Goal: Task Accomplishment & Management: Manage account settings

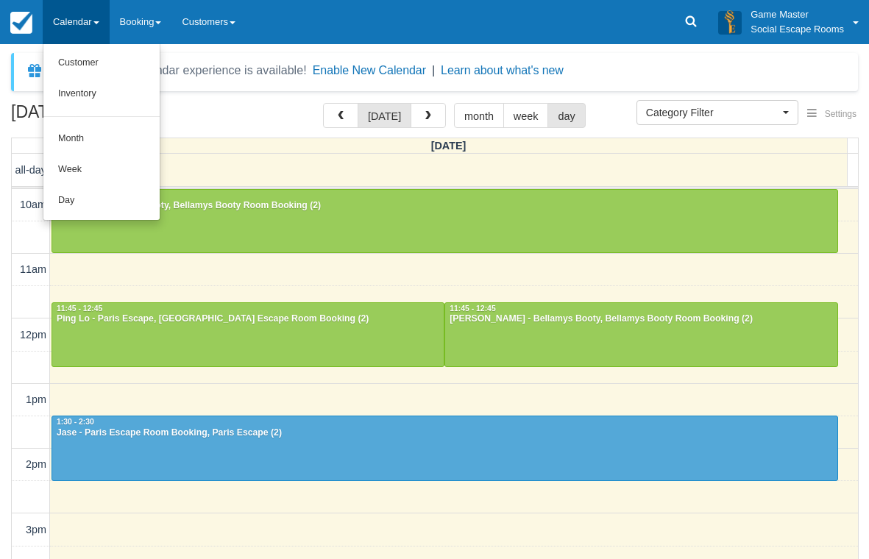
select select
click at [56, 208] on link "Day" at bounding box center [101, 201] width 116 height 31
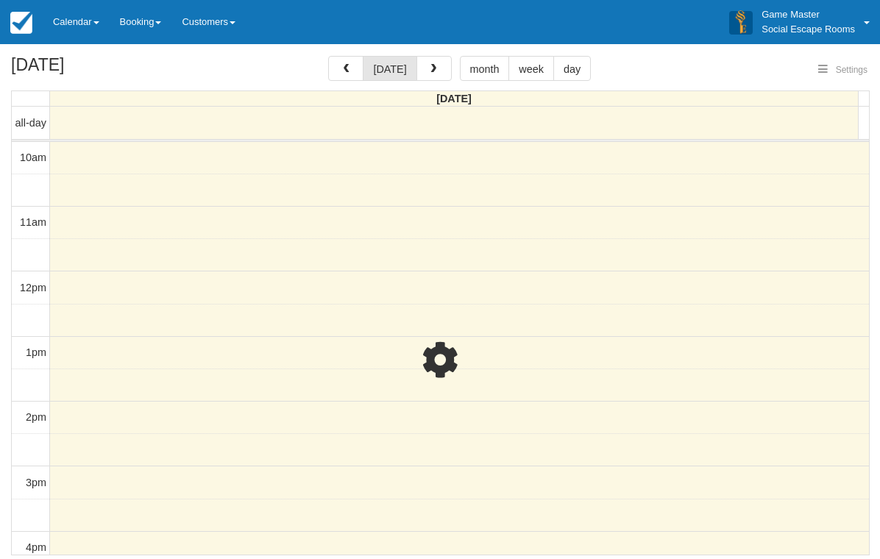
select select
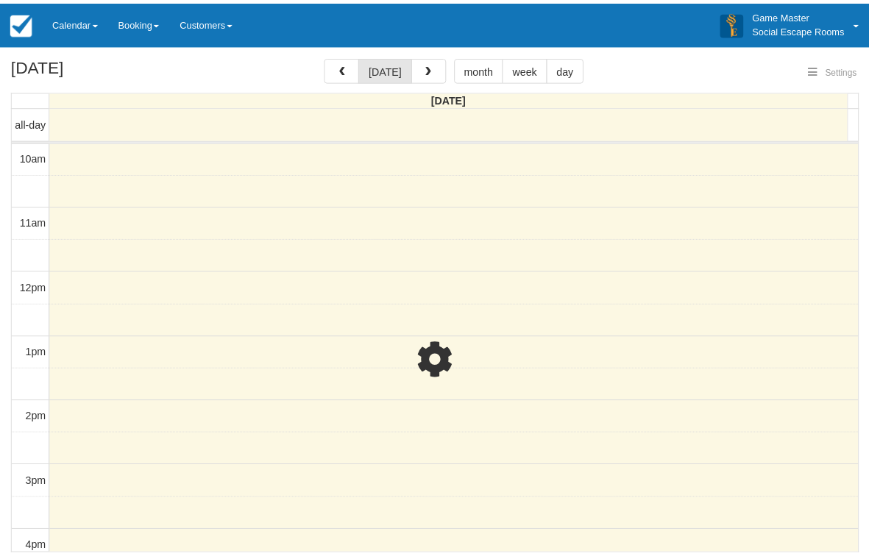
scroll to position [326, 0]
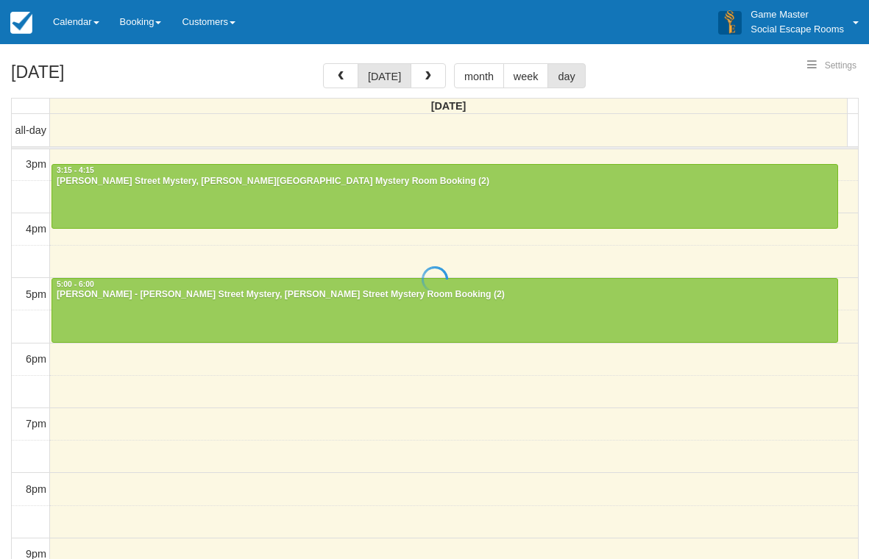
select select
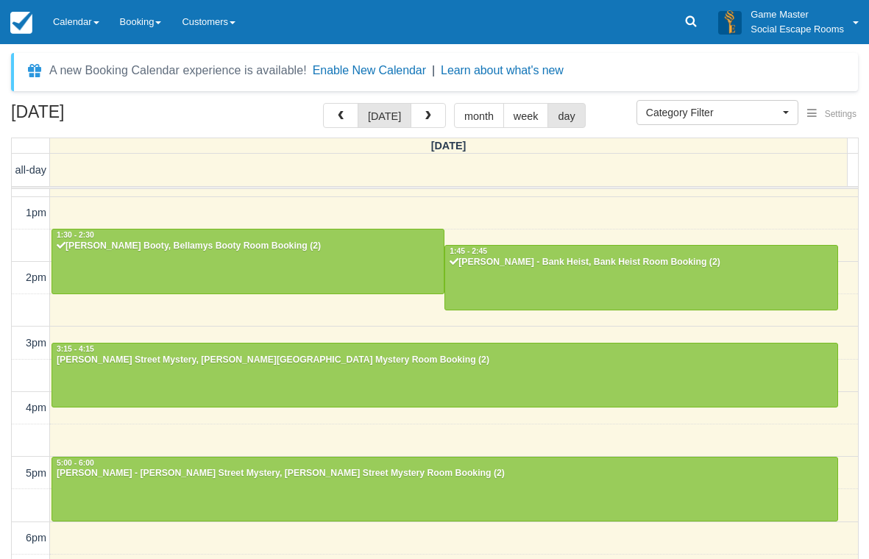
scroll to position [179, 0]
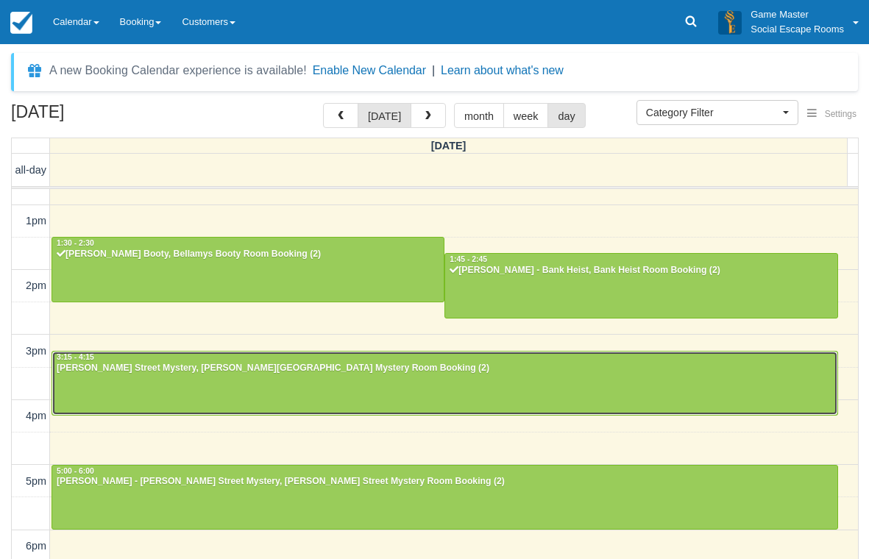
click at [177, 381] on div at bounding box center [444, 383] width 785 height 63
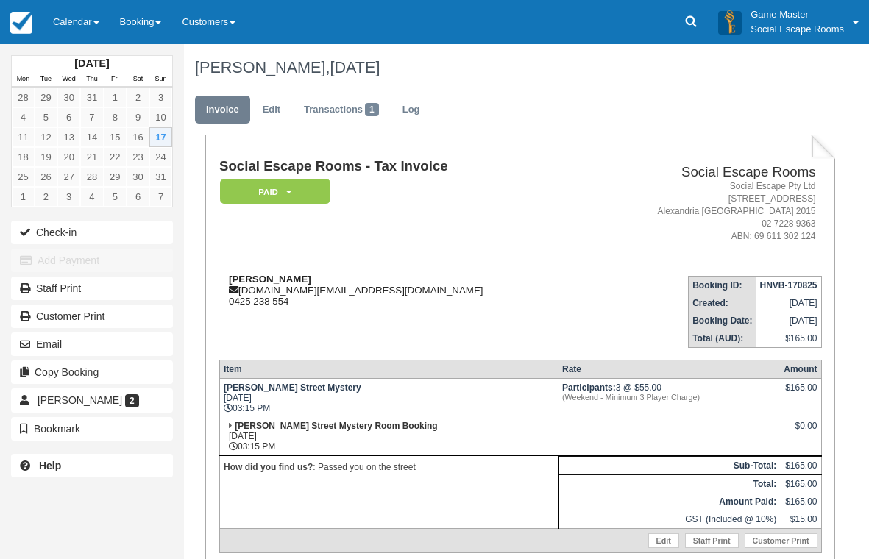
click at [250, 279] on strong "Megan Cassidy" at bounding box center [270, 279] width 82 height 11
drag, startPoint x: 250, startPoint y: 279, endPoint x: 286, endPoint y: 280, distance: 36.8
click at [286, 280] on strong "Megan Cassidy" at bounding box center [270, 279] width 82 height 11
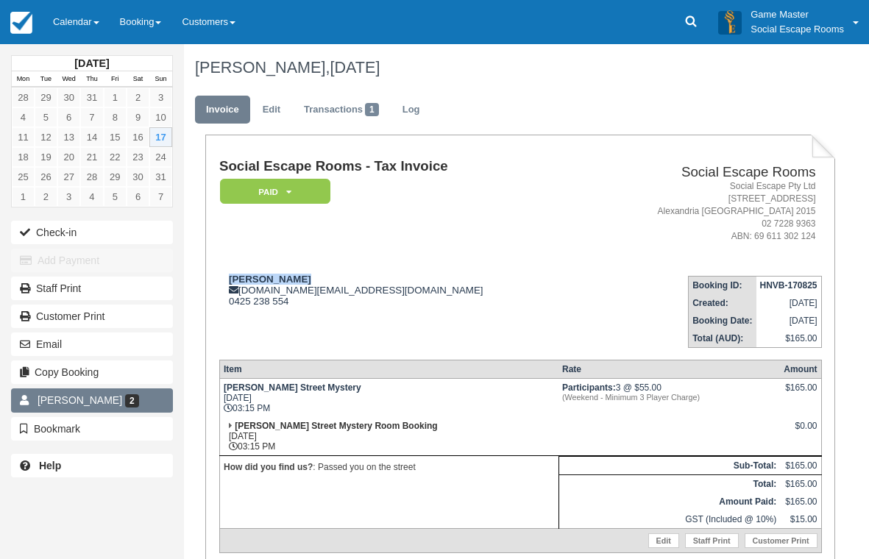
click at [140, 399] on link "Megan Cassidy 2" at bounding box center [92, 401] width 162 height 24
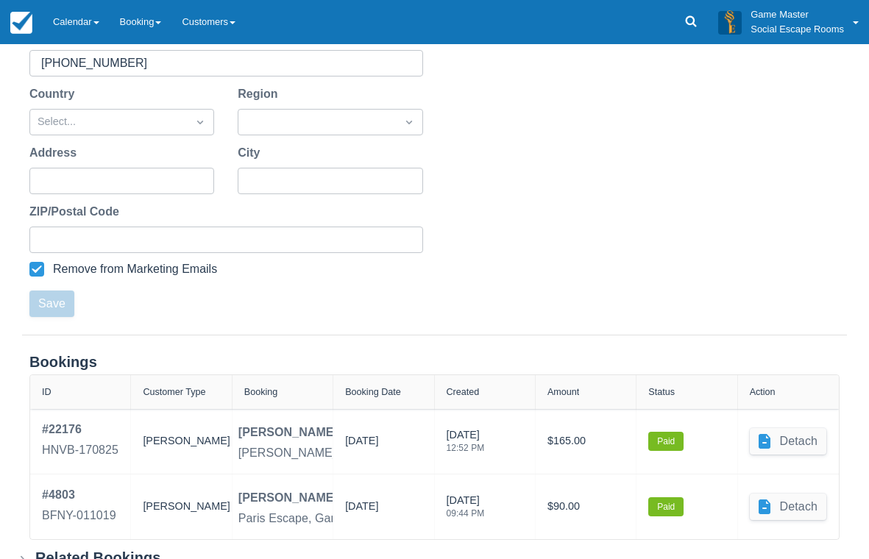
scroll to position [382, 0]
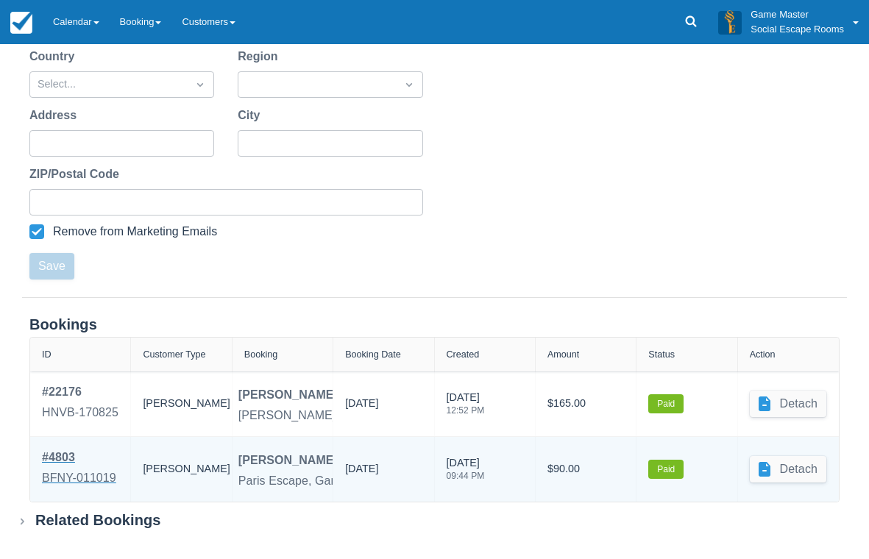
click at [74, 471] on div "BFNY-011019" at bounding box center [79, 479] width 74 height 18
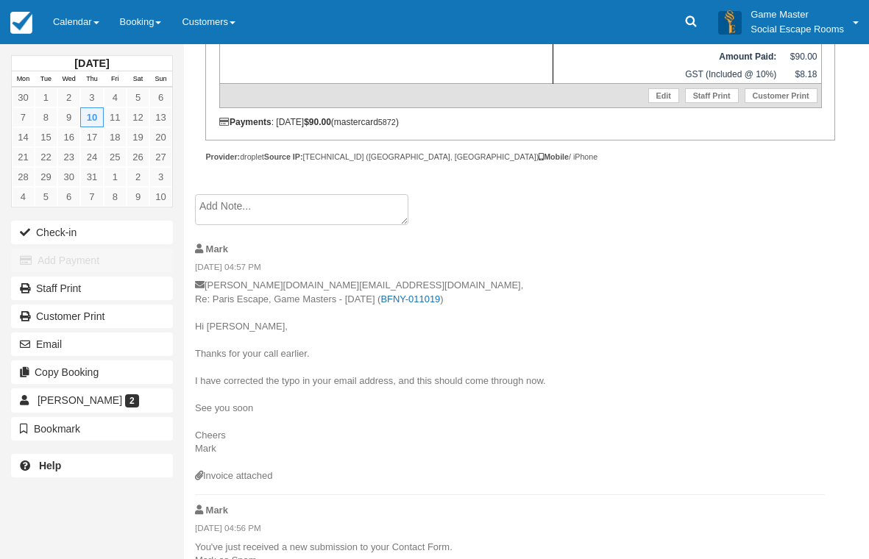
scroll to position [682, 0]
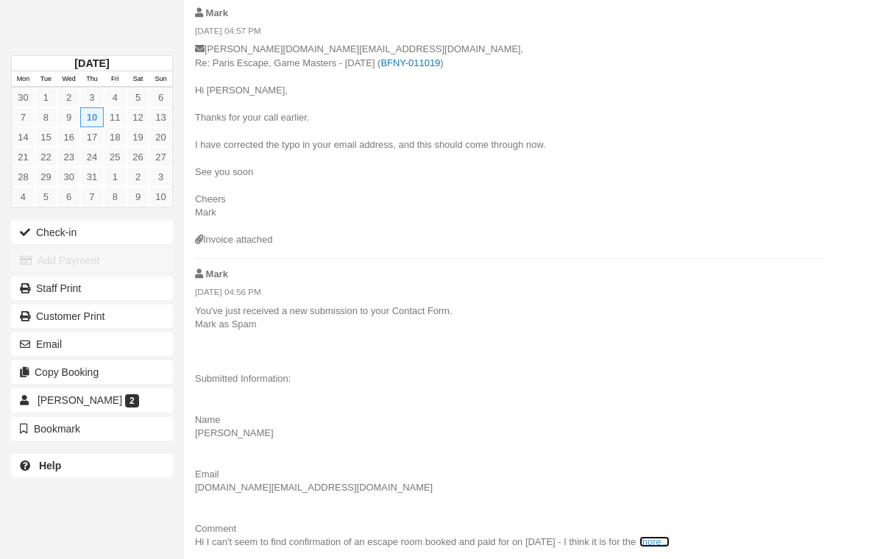
click at [669, 540] on link "more..." at bounding box center [654, 542] width 29 height 11
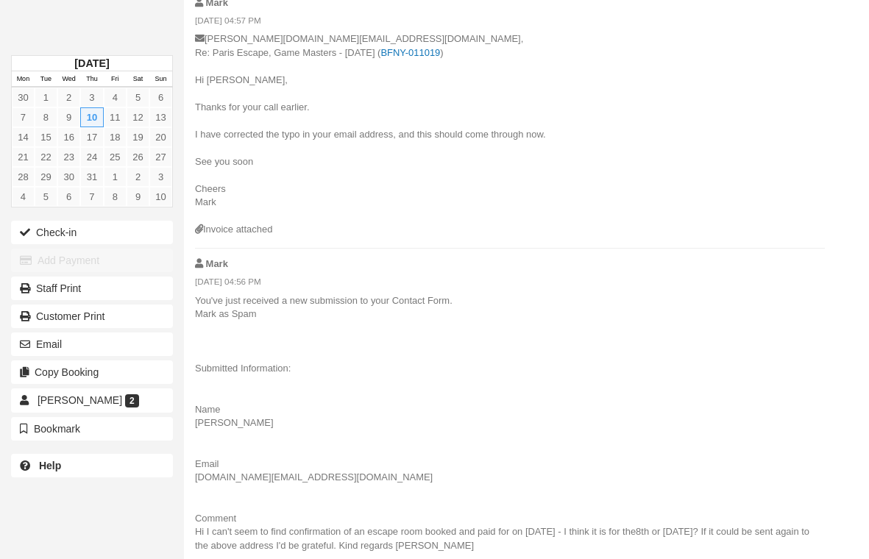
scroll to position [695, 0]
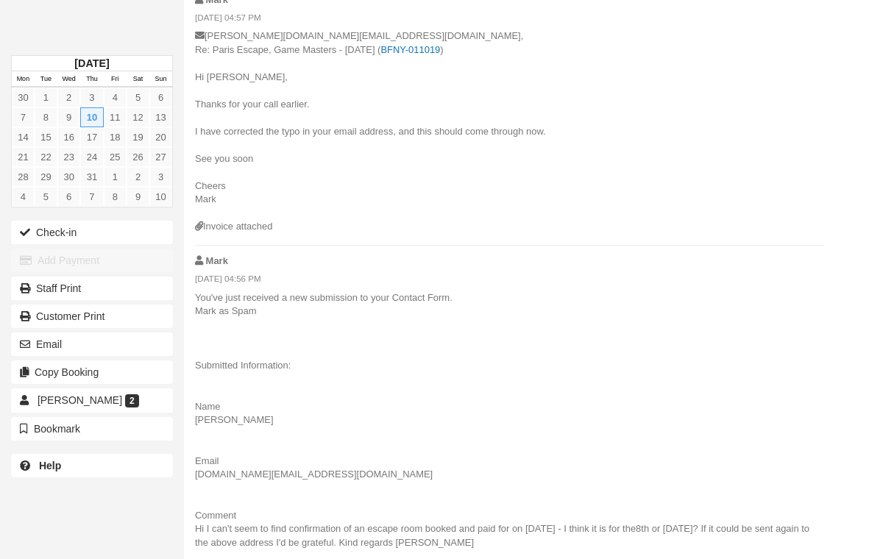
click at [474, 482] on p "You've just received a new submission to your Contact Form. Mark as Spam Submit…" at bounding box center [510, 421] width 630 height 259
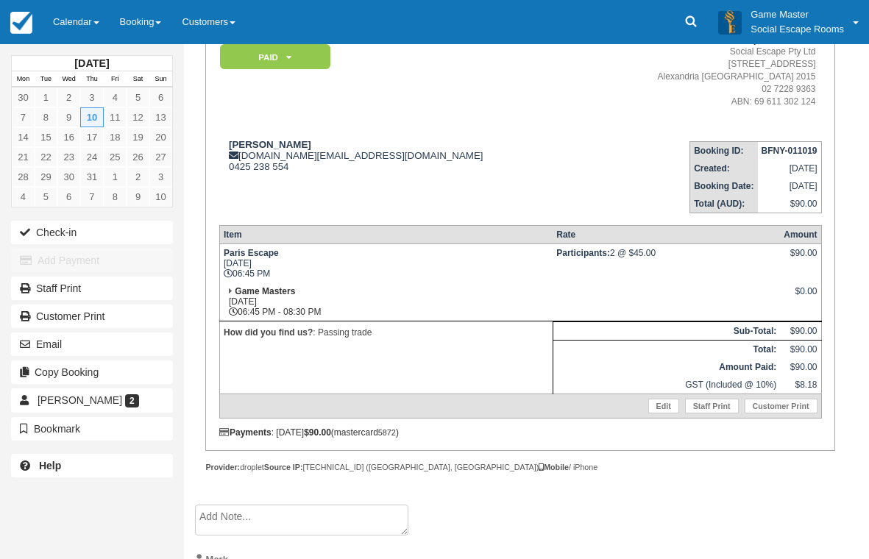
scroll to position [0, 0]
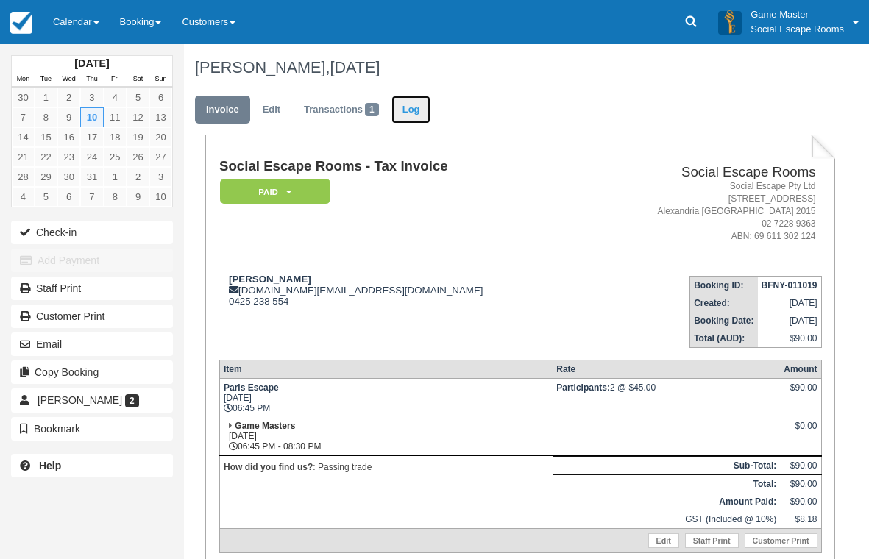
click at [417, 113] on link "Log" at bounding box center [412, 110] width 40 height 29
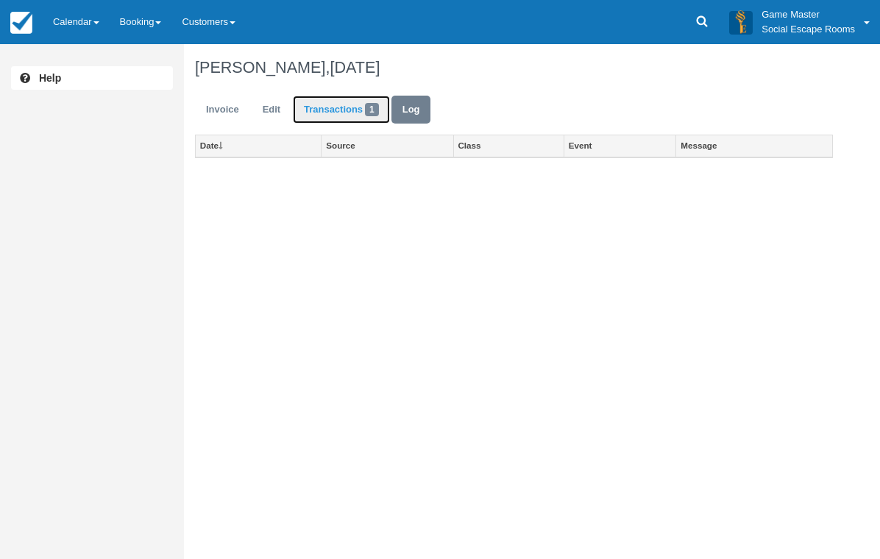
click at [347, 112] on link "Transactions 1" at bounding box center [341, 110] width 97 height 29
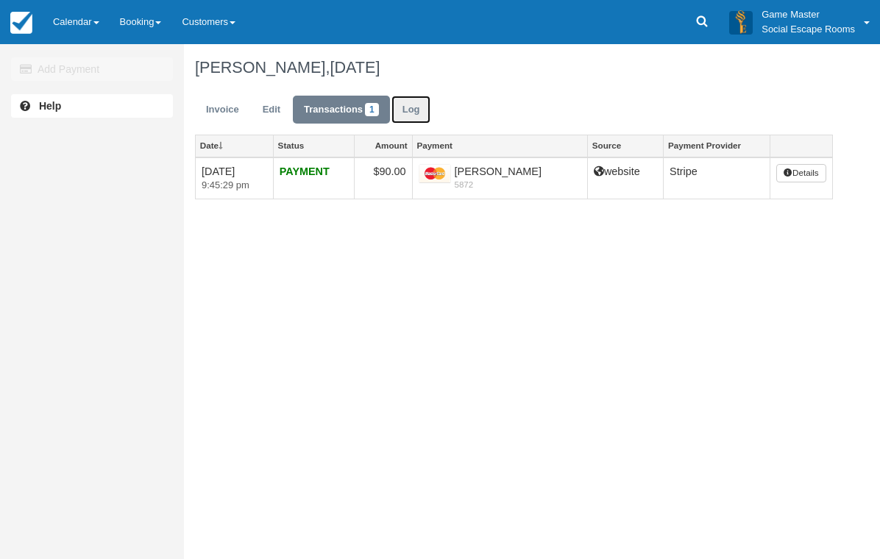
click at [409, 109] on link "Log" at bounding box center [412, 110] width 40 height 29
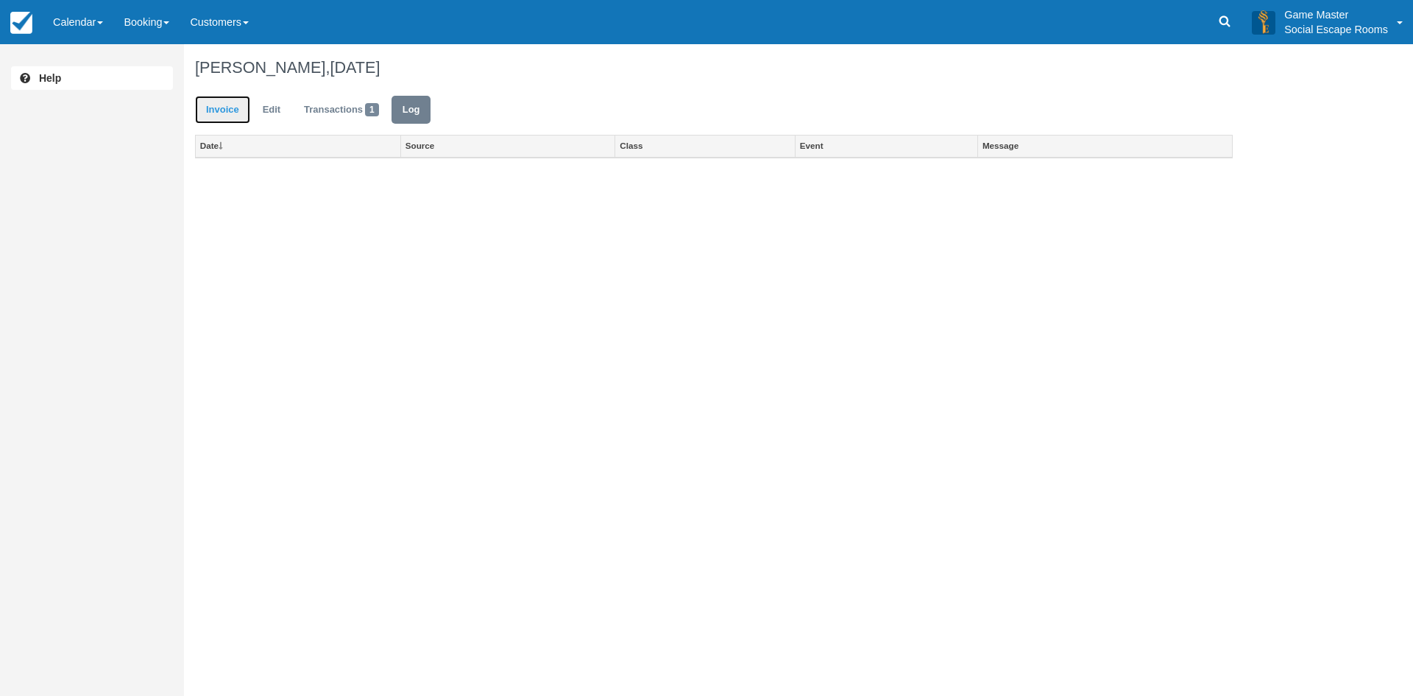
click at [223, 105] on link "Invoice" at bounding box center [222, 110] width 55 height 29
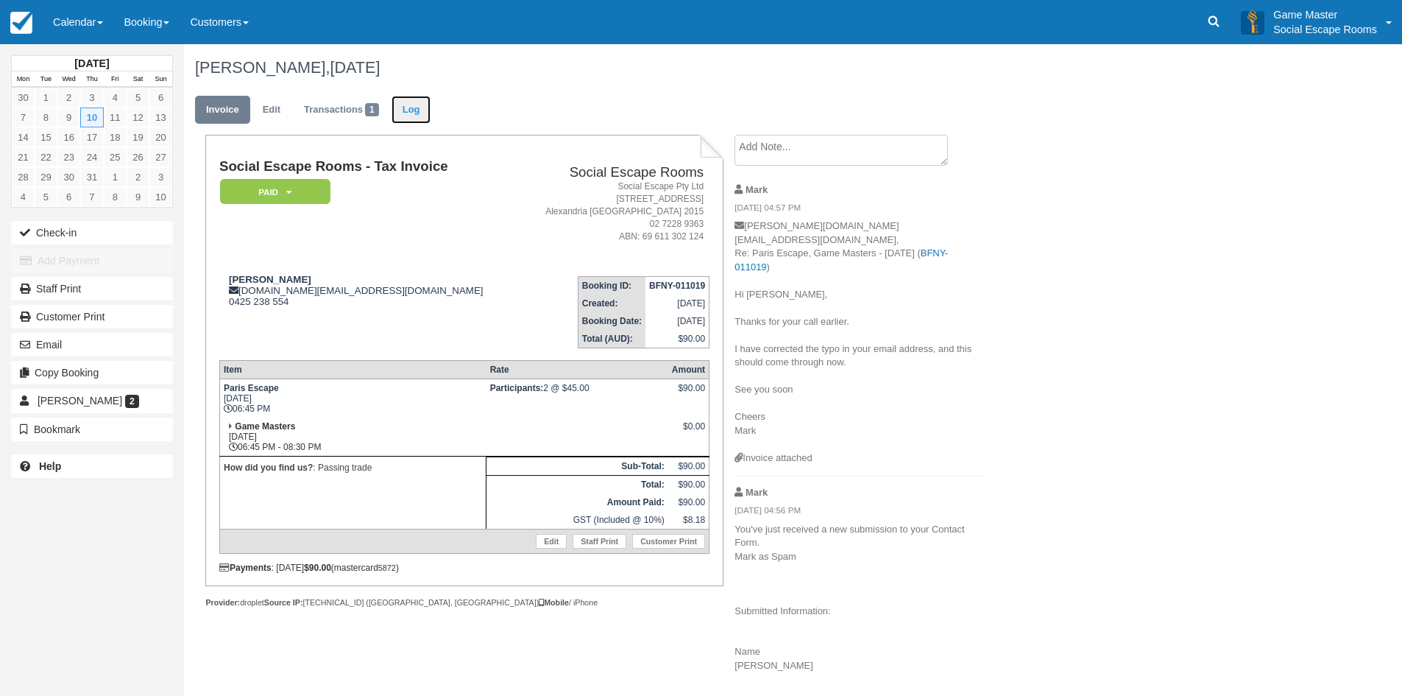
click at [430, 108] on link "Log" at bounding box center [412, 110] width 40 height 29
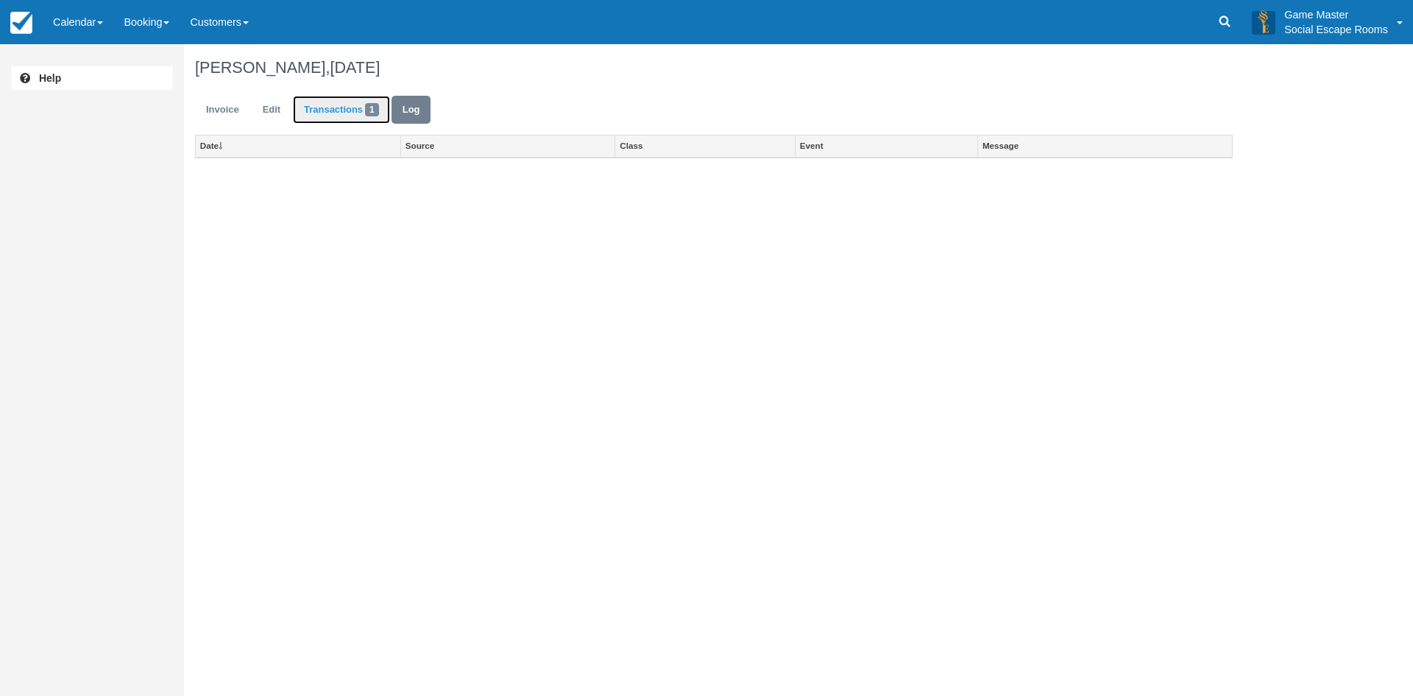
click at [366, 108] on link "Transactions 1" at bounding box center [341, 110] width 97 height 29
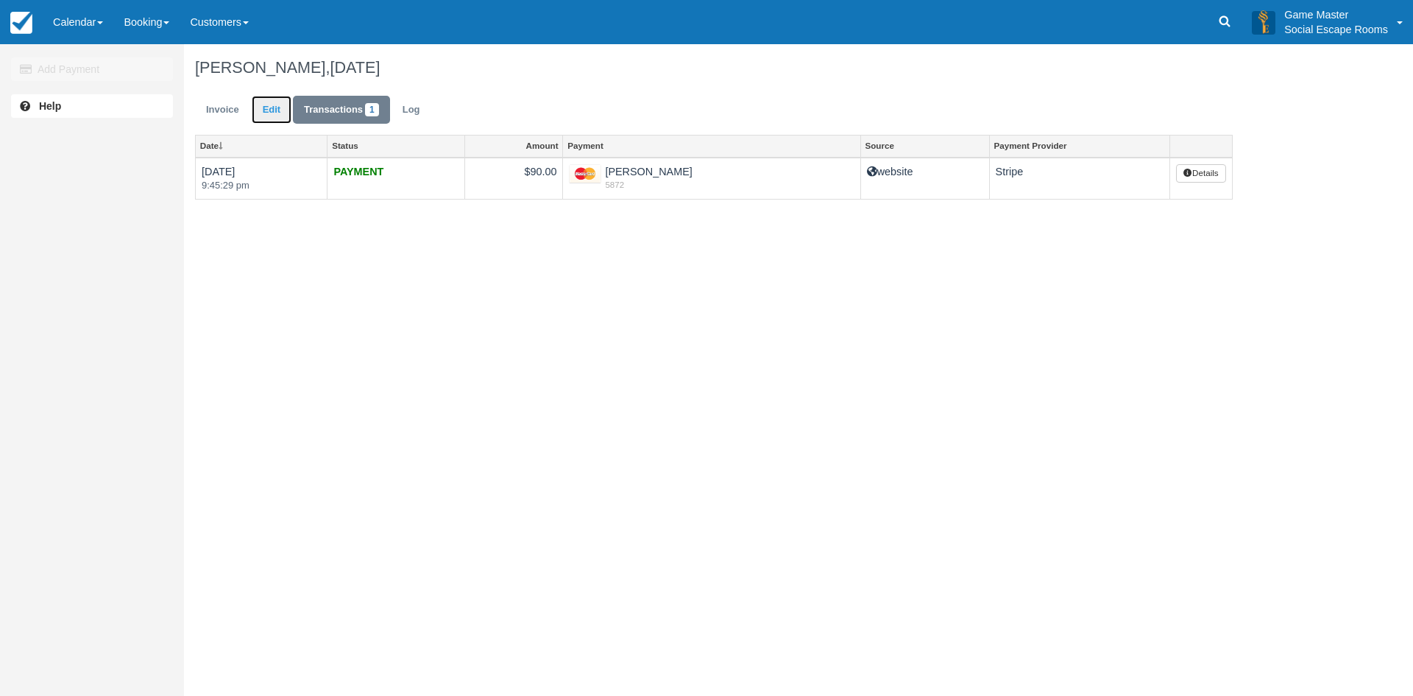
click at [267, 111] on link "Edit" at bounding box center [272, 110] width 40 height 29
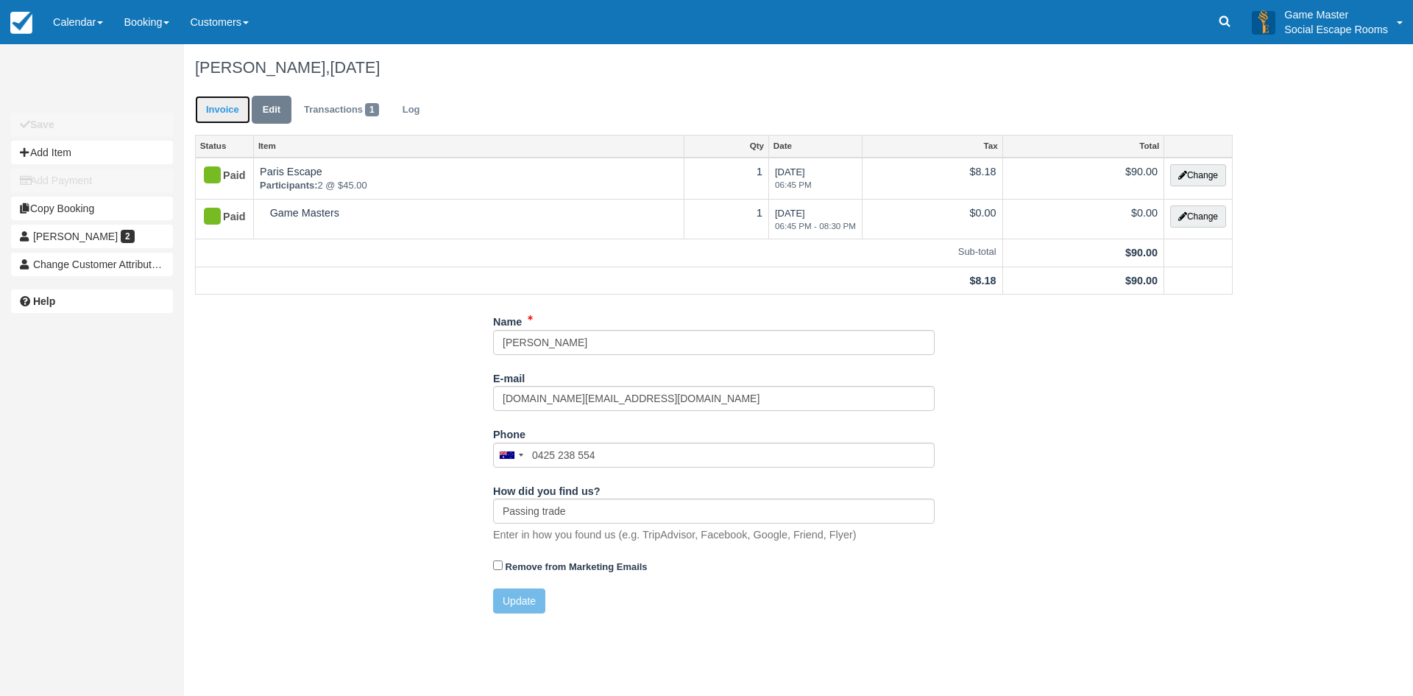
click at [224, 113] on link "Invoice" at bounding box center [222, 110] width 55 height 29
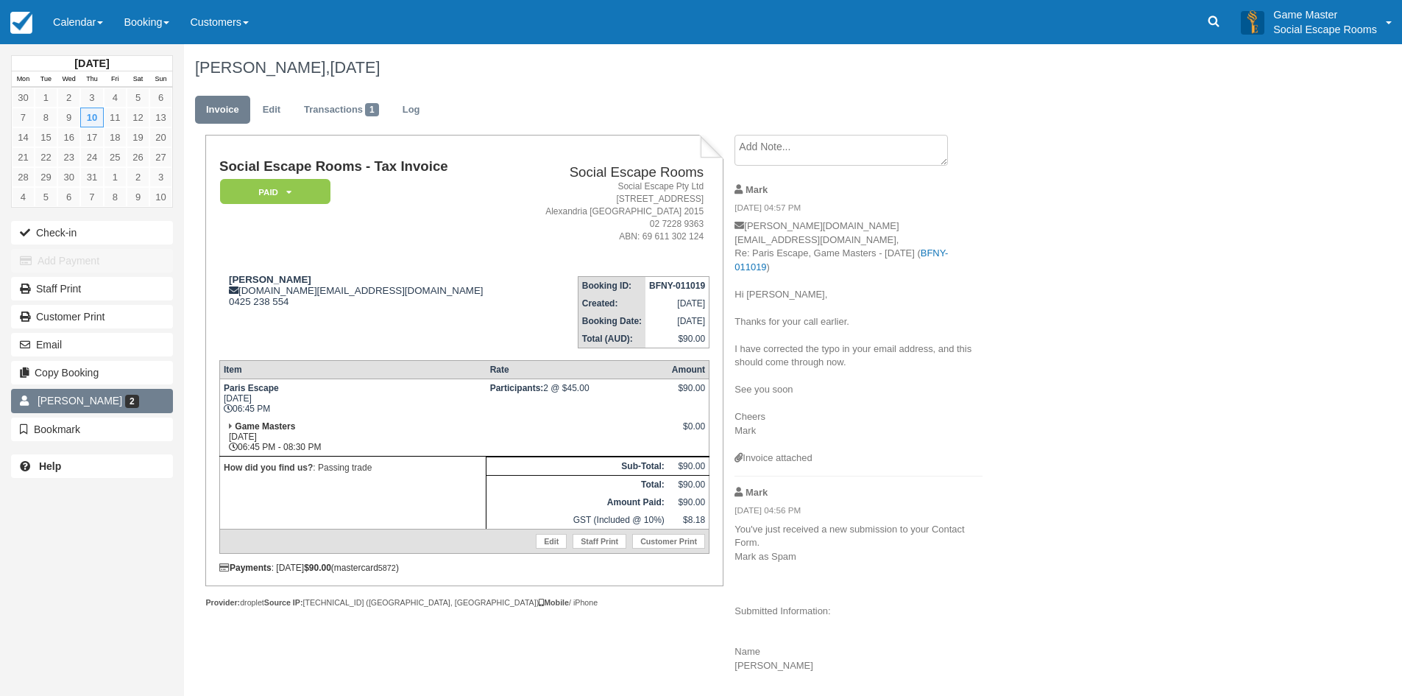
click at [125, 403] on span "2" at bounding box center [132, 401] width 14 height 13
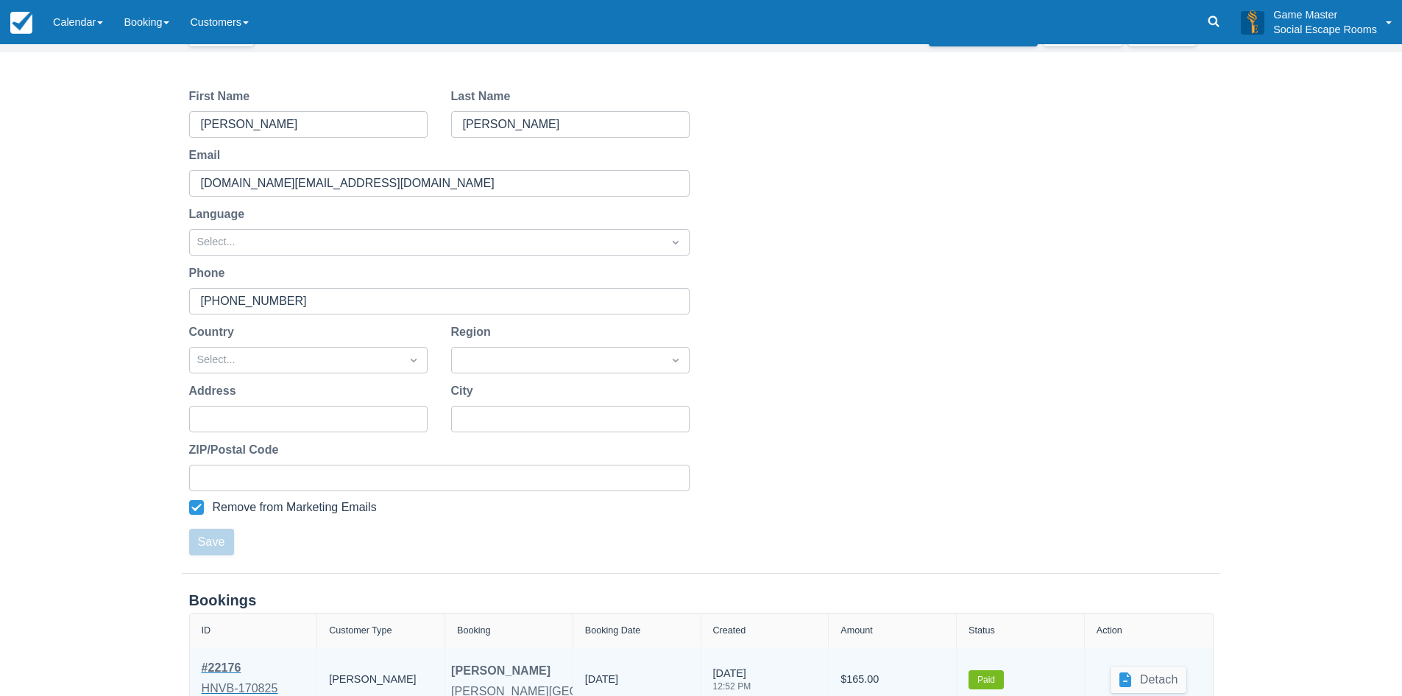
scroll to position [246, 0]
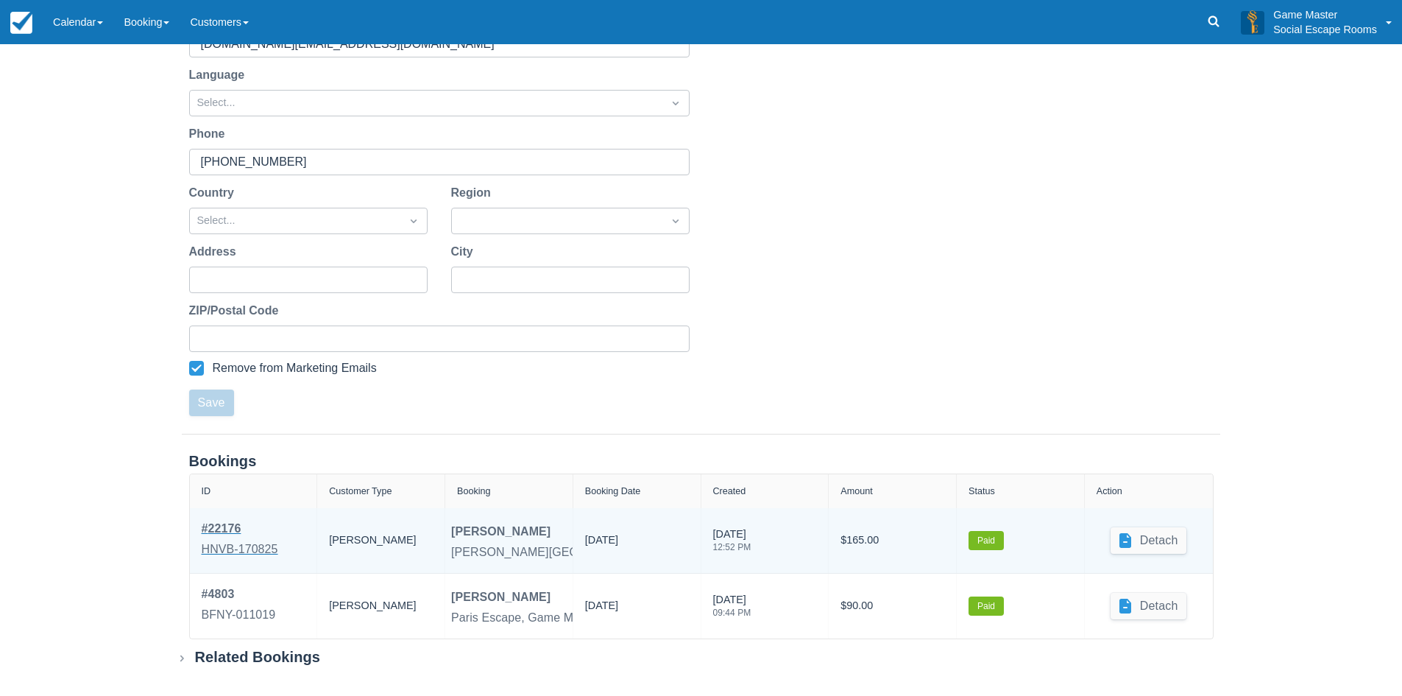
click at [226, 543] on div "HNVB-170825" at bounding box center [240, 549] width 77 height 18
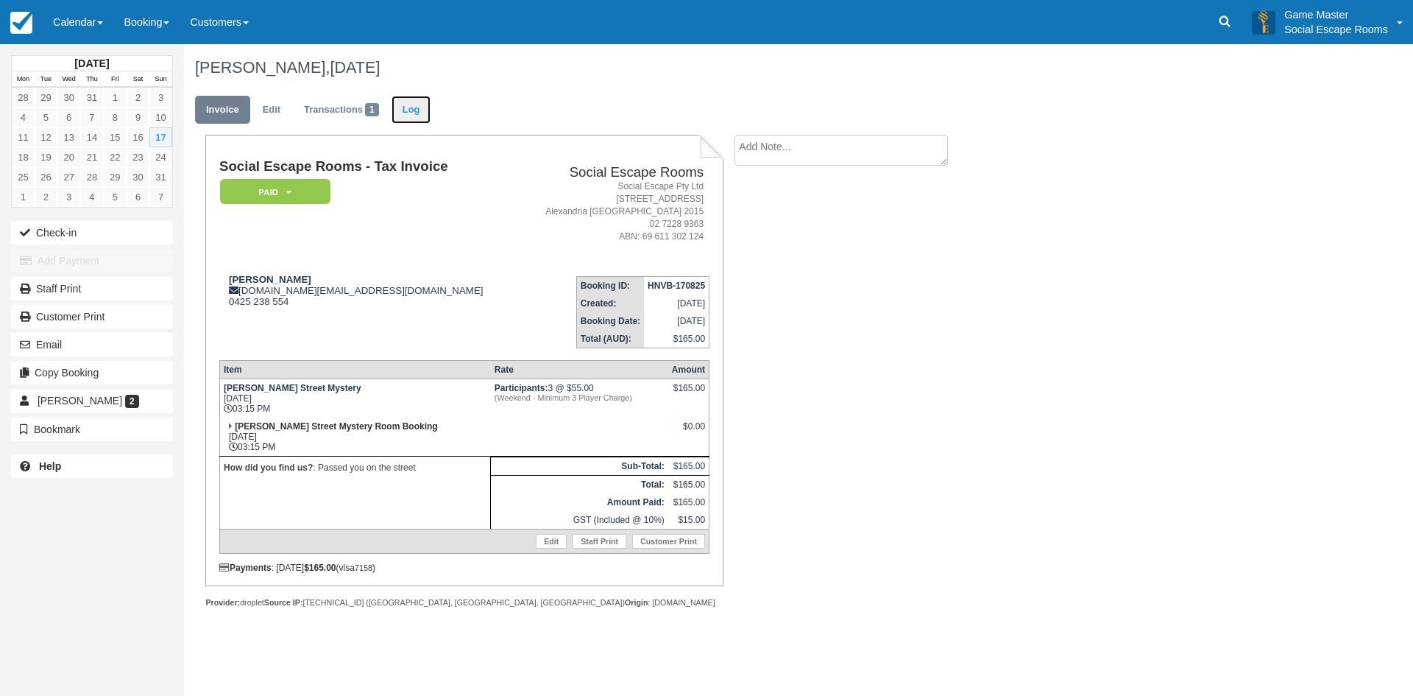
click at [412, 117] on link "Log" at bounding box center [412, 110] width 40 height 29
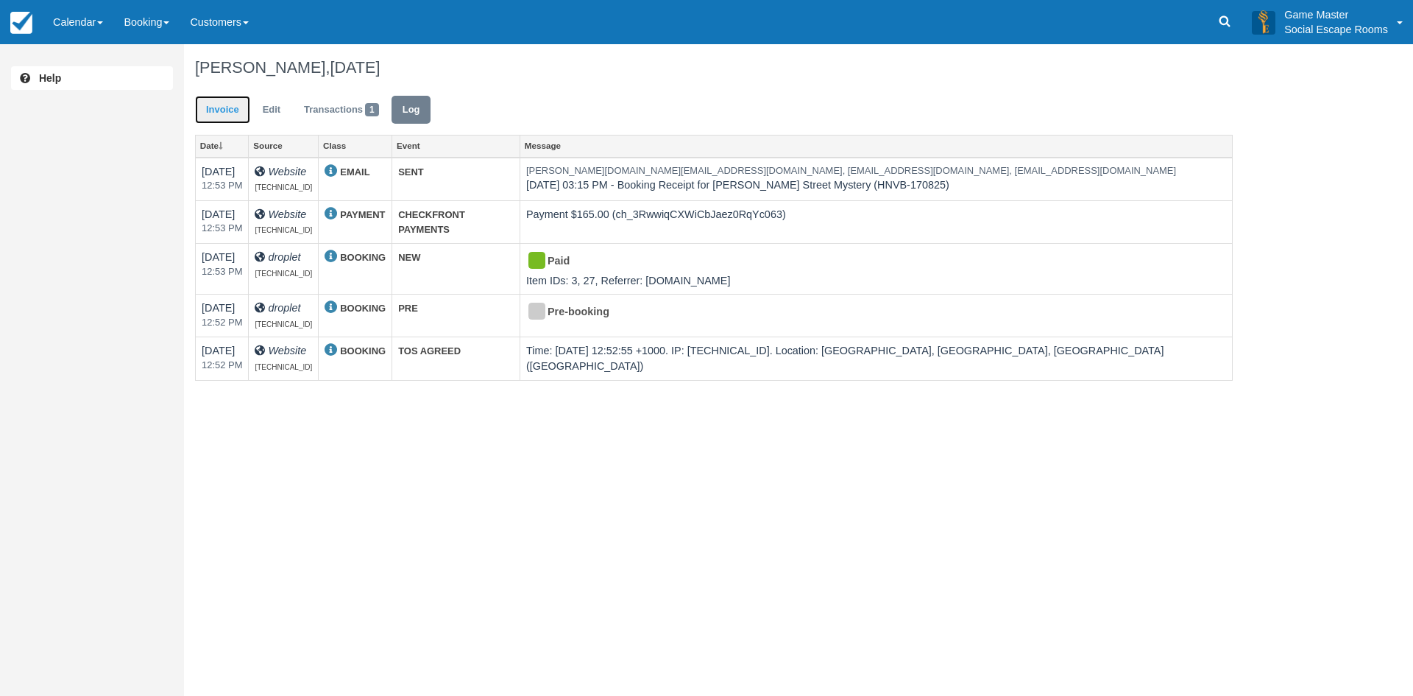
click at [217, 109] on link "Invoice" at bounding box center [222, 110] width 55 height 29
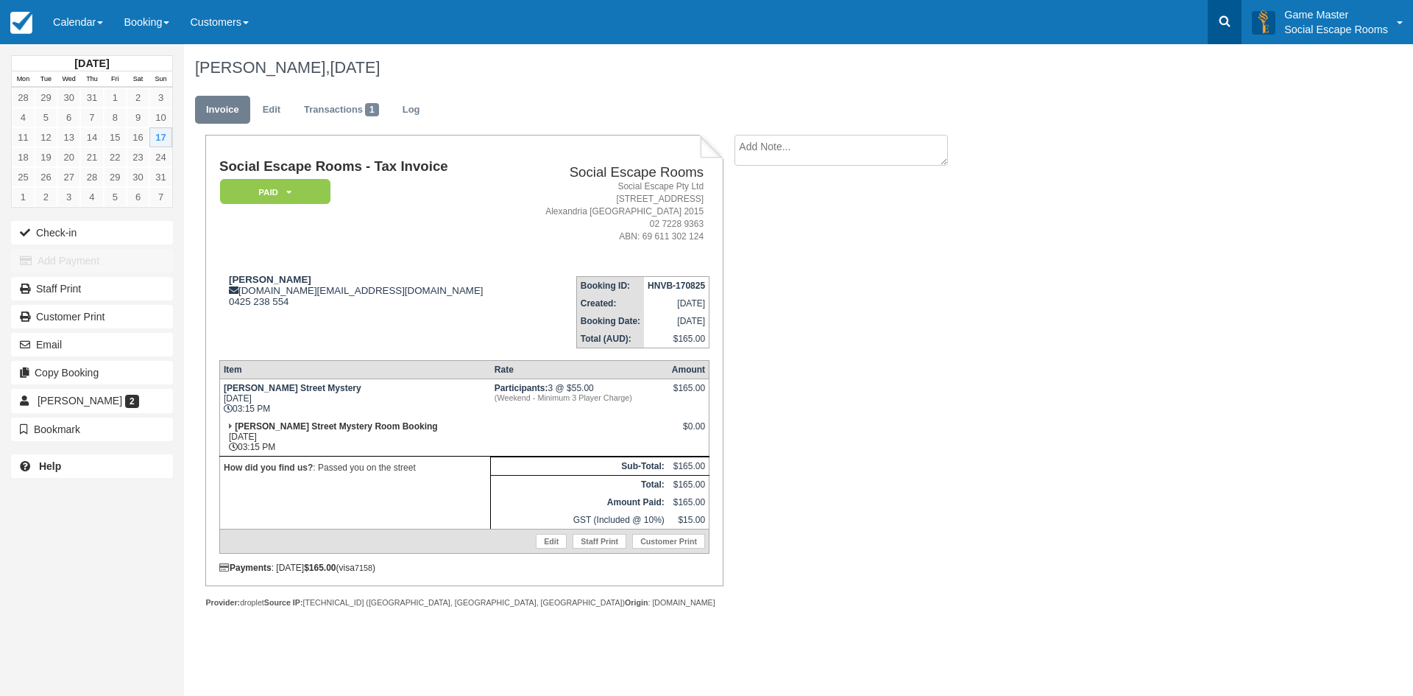
click at [1226, 14] on icon at bounding box center [1225, 21] width 15 height 15
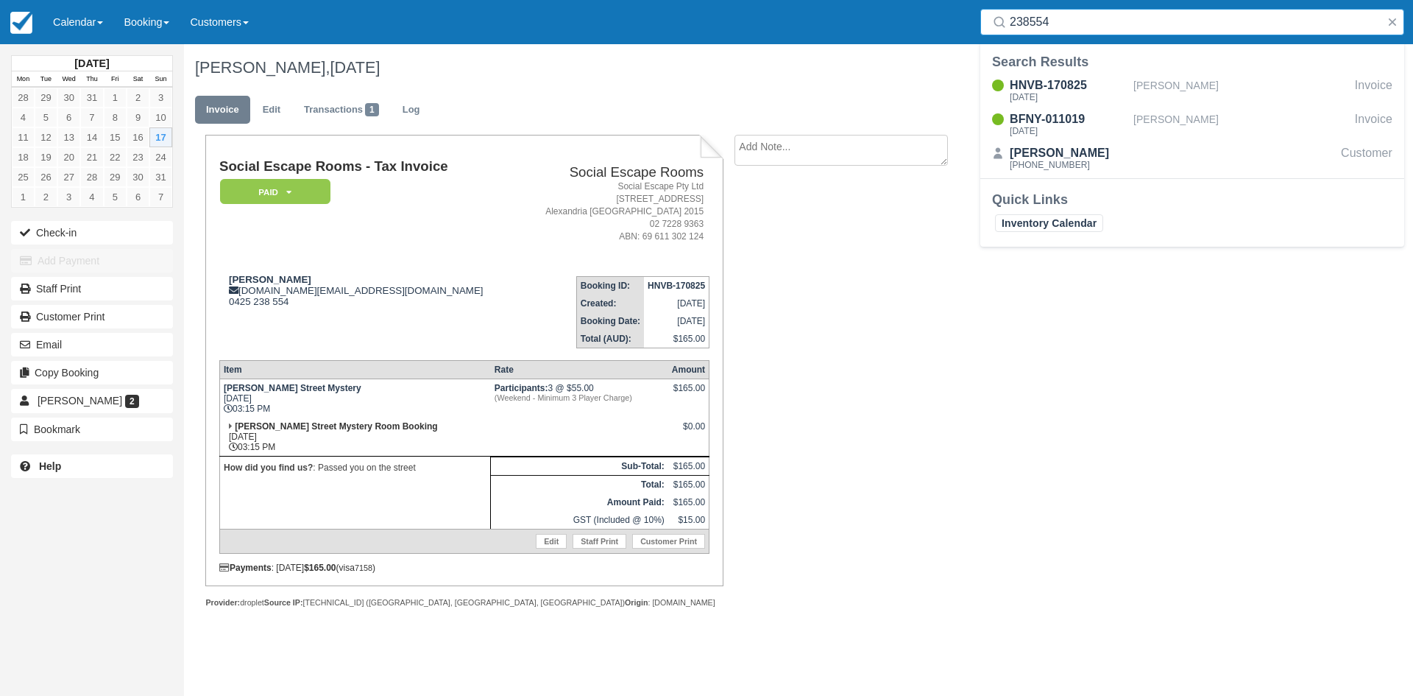
type input "238554"
click at [852, 303] on div "Social Escape Rooms - Tax Invoice Paid   Pending Reserved Deposit Blocked for C…" at bounding box center [589, 387] width 810 height 505
drag, startPoint x: 1388, startPoint y: 24, endPoint x: 1380, endPoint y: 24, distance: 8.1
click at [1385, 24] on button "button" at bounding box center [1393, 22] width 18 height 18
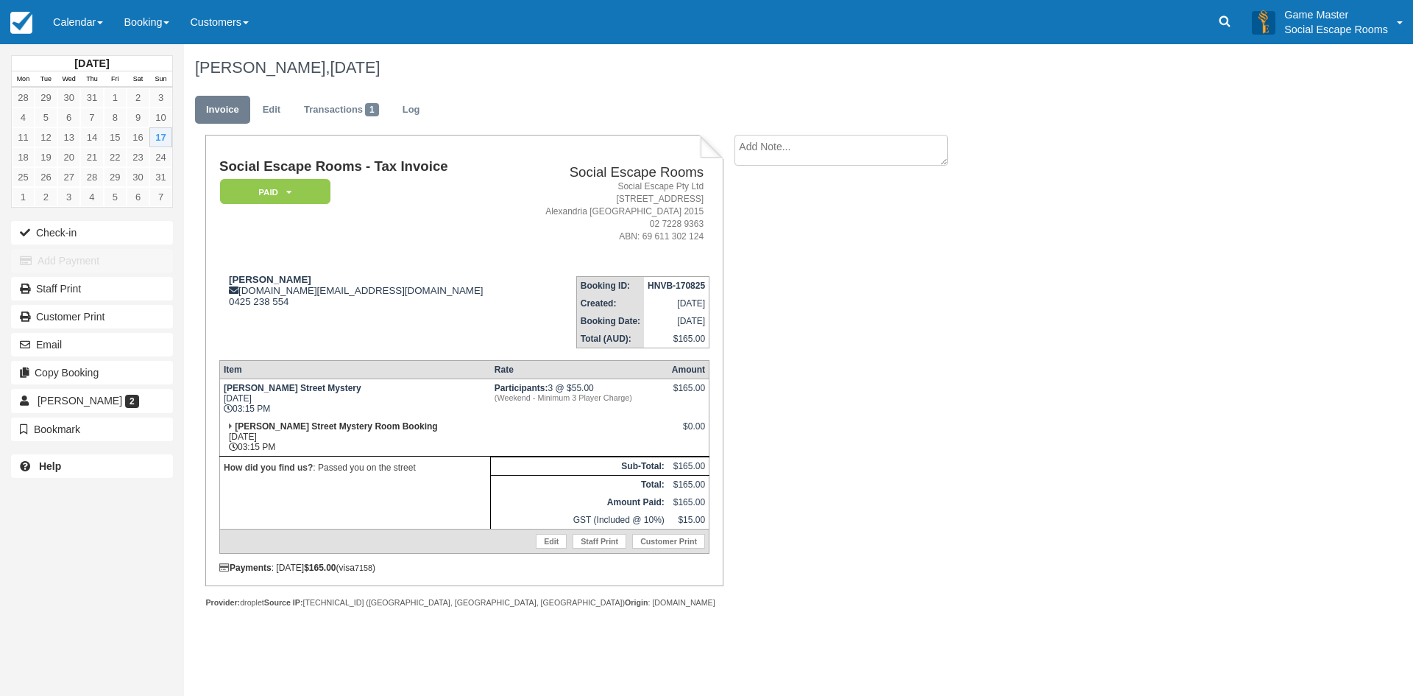
click at [434, 312] on td "Megan Cassidy cassidy.ms@gmail.com 0425 238 554" at bounding box center [368, 306] width 298 height 84
click at [80, 24] on link "Calendar" at bounding box center [78, 22] width 71 height 44
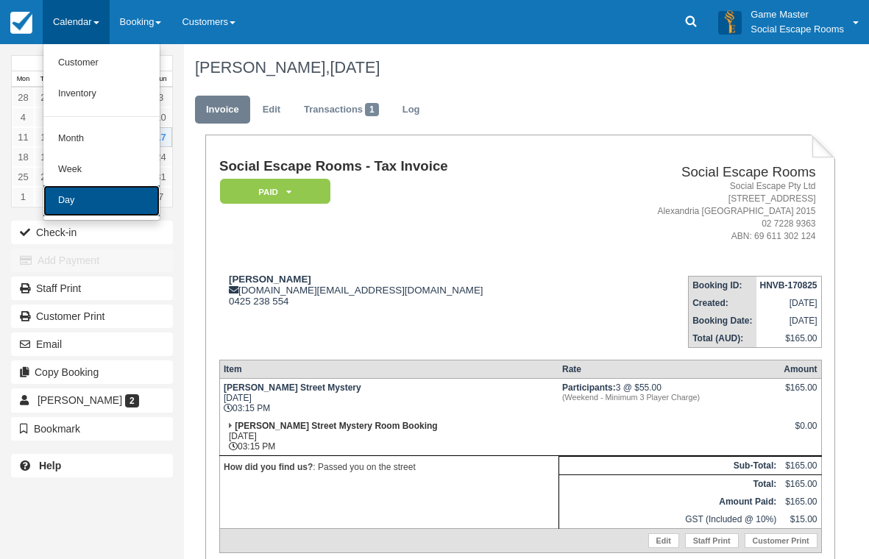
click at [71, 200] on link "Day" at bounding box center [101, 201] width 116 height 31
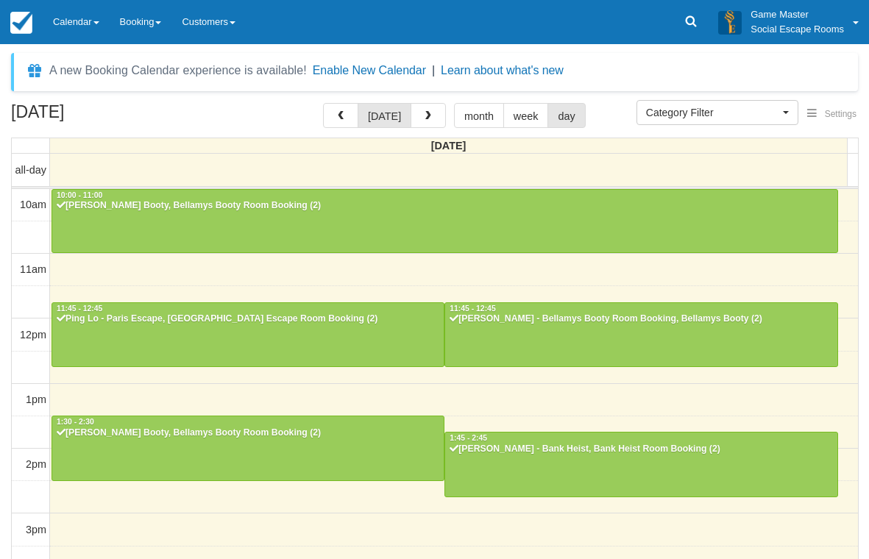
select select
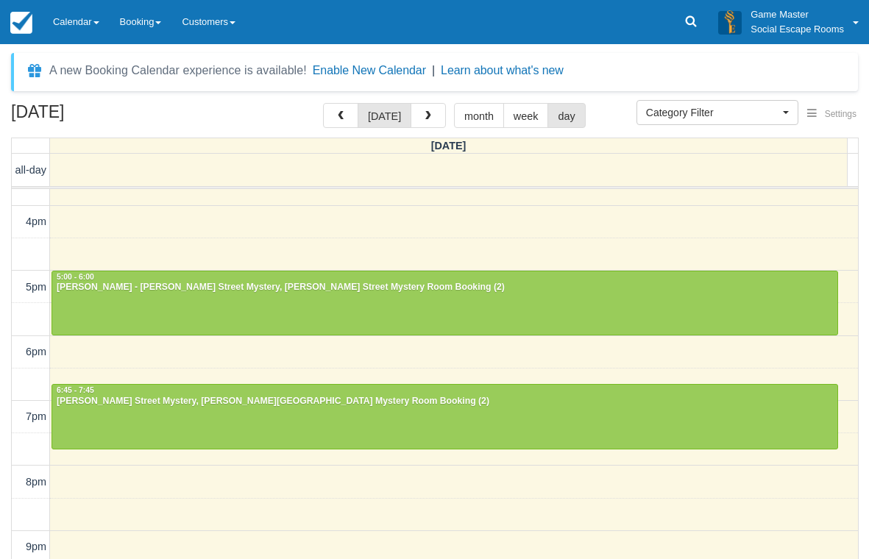
scroll to position [399, 0]
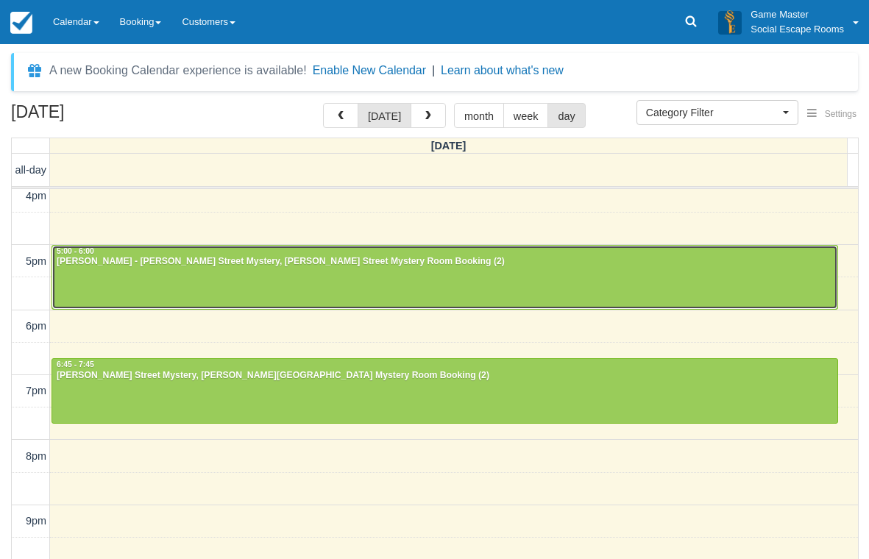
drag, startPoint x: 102, startPoint y: 275, endPoint x: 113, endPoint y: 328, distance: 54.1
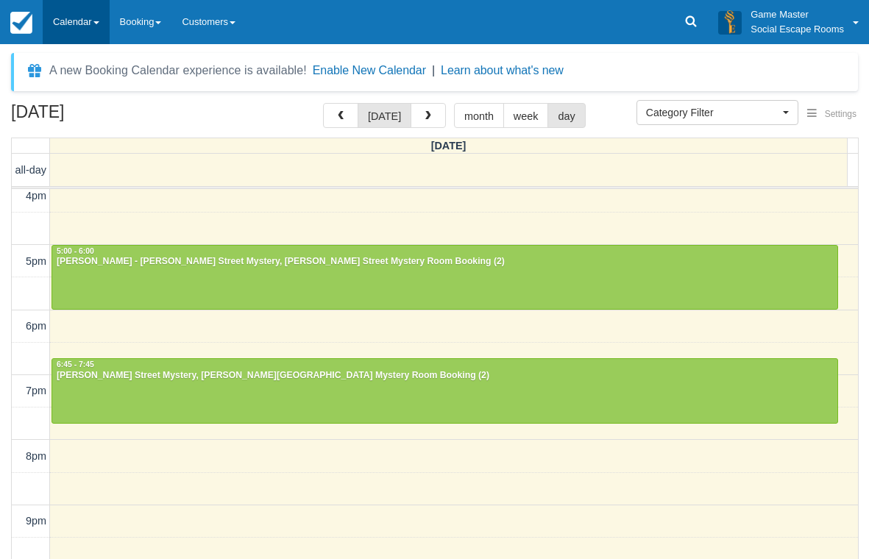
click at [75, 25] on link "Calendar" at bounding box center [76, 22] width 67 height 44
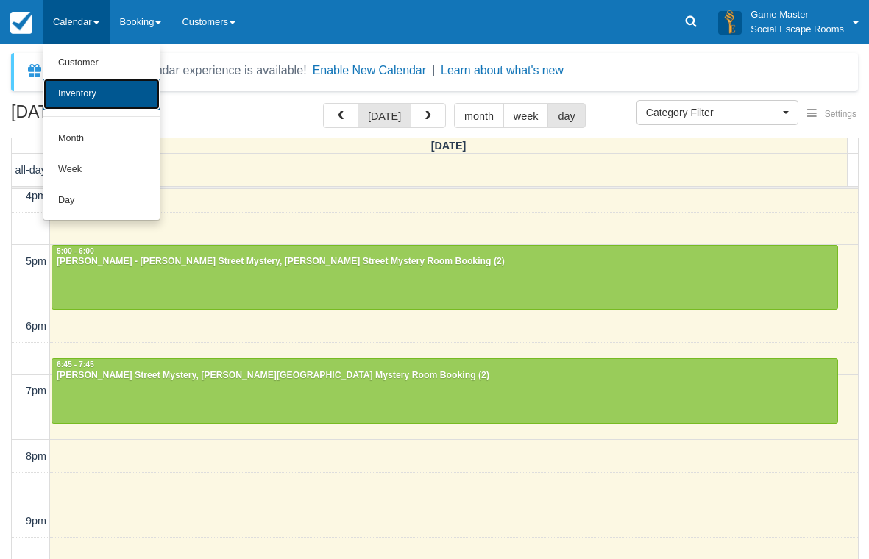
click at [82, 90] on link "Inventory" at bounding box center [101, 94] width 116 height 31
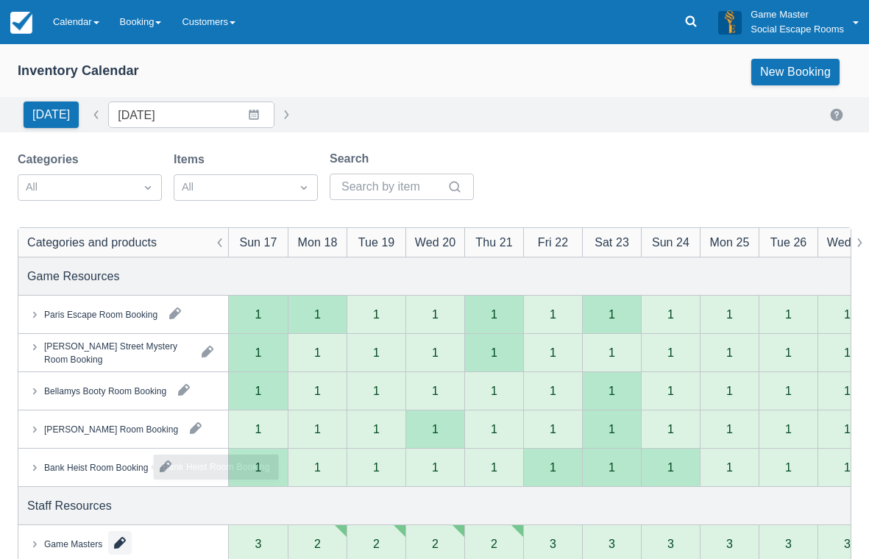
click at [123, 532] on button "button" at bounding box center [120, 544] width 24 height 24
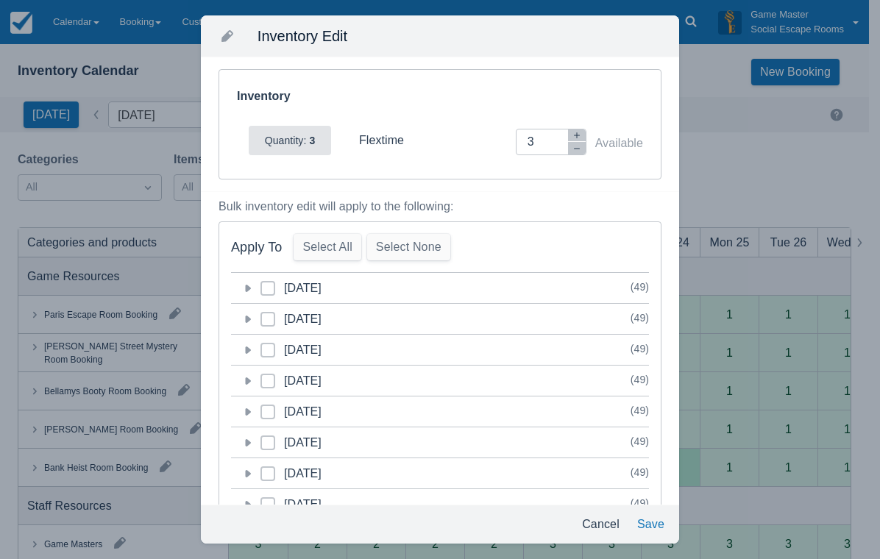
click at [275, 289] on label "category-1755352800" at bounding box center [273, 288] width 24 height 15
click at [261, 285] on input "category-1755352800" at bounding box center [261, 284] width 1 height 1
checkbox input "true"
click at [573, 149] on icon "button" at bounding box center [577, 148] width 9 height 9
type input "2"
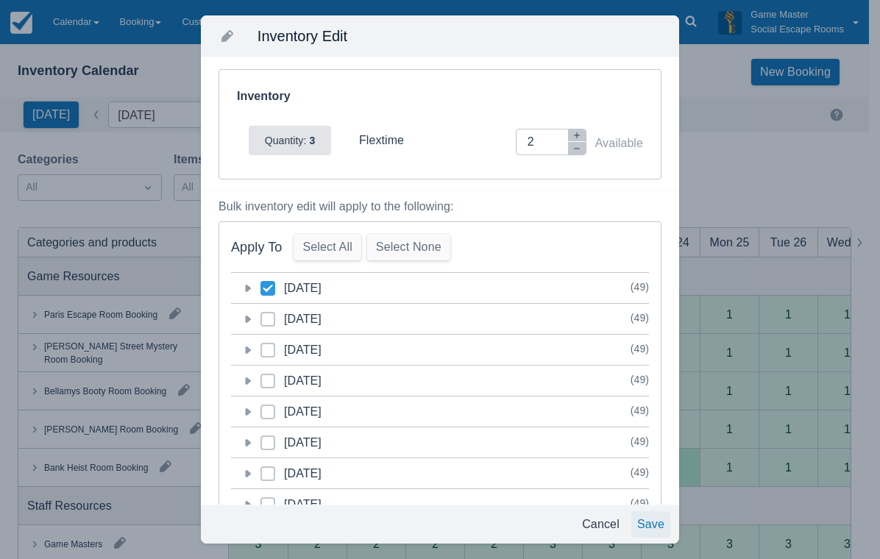
click at [647, 516] on button "Save" at bounding box center [651, 525] width 39 height 27
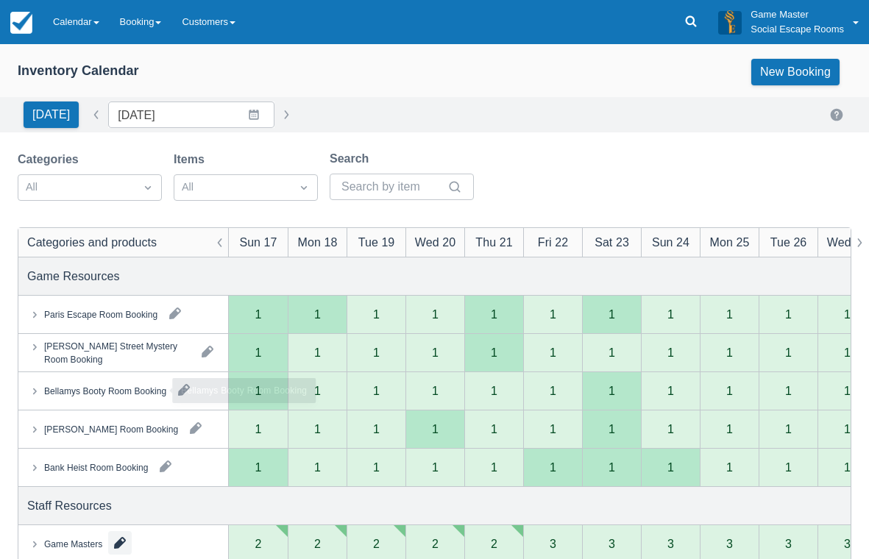
scroll to position [147, 0]
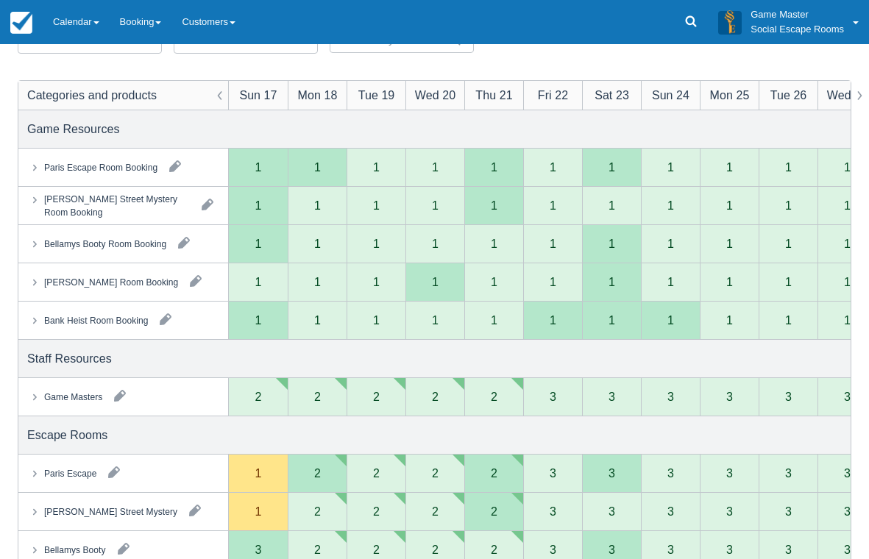
drag, startPoint x: 38, startPoint y: 395, endPoint x: 130, endPoint y: 367, distance: 95.5
click at [41, 395] on icon at bounding box center [34, 396] width 15 height 15
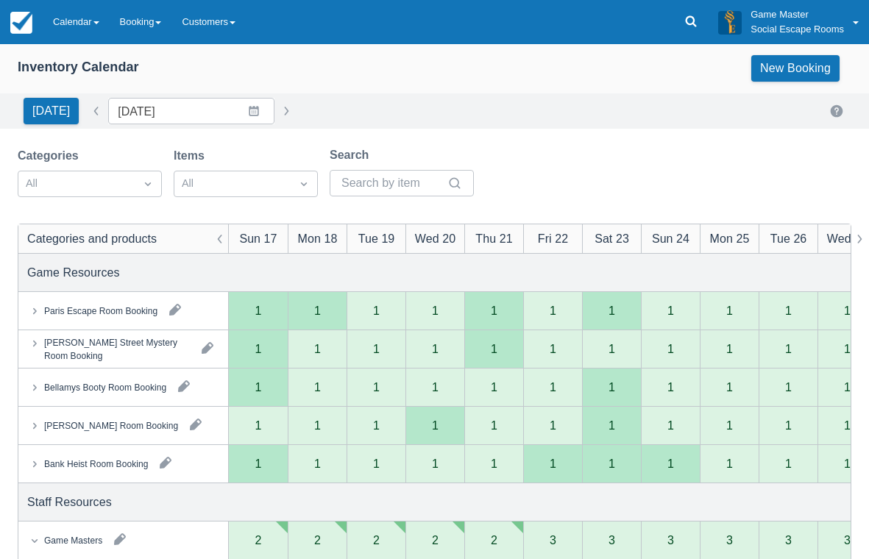
scroll to position [0, 0]
